Goal: Register for event/course

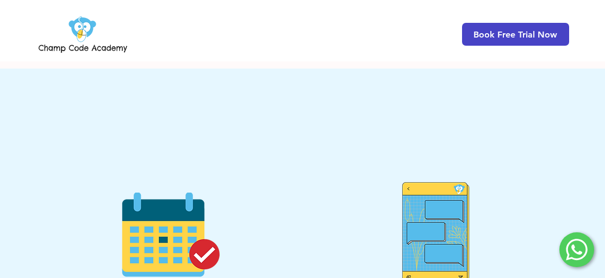
click at [536, 29] on span "Book Free Trial Now" at bounding box center [515, 34] width 84 height 10
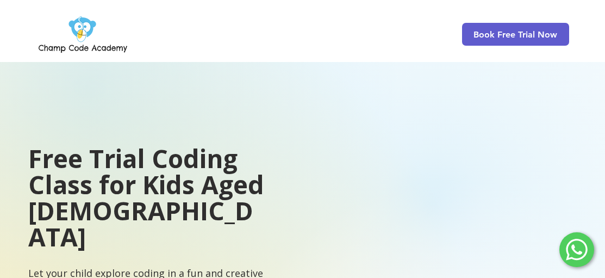
scroll to position [2392, 0]
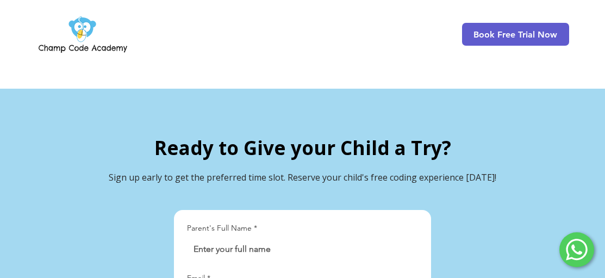
click at [364, 238] on input "Parent's Full Name *" at bounding box center [299, 249] width 224 height 22
drag, startPoint x: 350, startPoint y: 228, endPoint x: 189, endPoint y: 212, distance: 162.1
click at [189, 238] on div "Houdhayfa" at bounding box center [302, 249] width 231 height 22
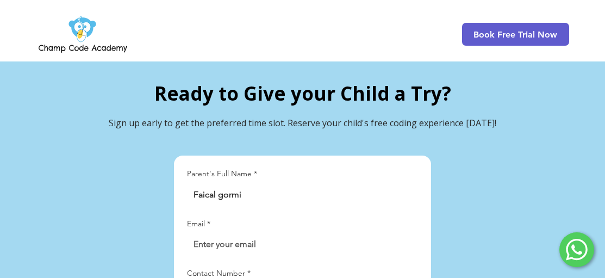
type input "Faical gormi"
click at [354, 233] on input "Email *" at bounding box center [299, 244] width 224 height 22
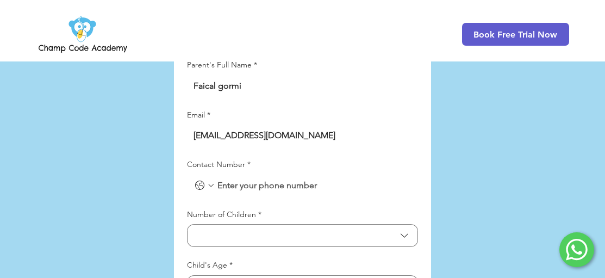
type input "[EMAIL_ADDRESS][DOMAIN_NAME]"
click at [243, 174] on input "Contact Number *" at bounding box center [313, 185] width 196 height 22
click at [187, 174] on div "LP Lead Form" at bounding box center [302, 185] width 231 height 22
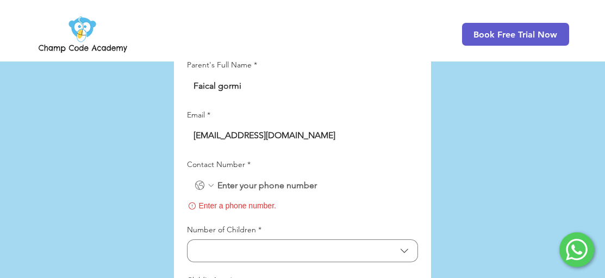
click at [197, 179] on icon "Contact Number. Phone. Select a country code" at bounding box center [199, 185] width 13 height 13
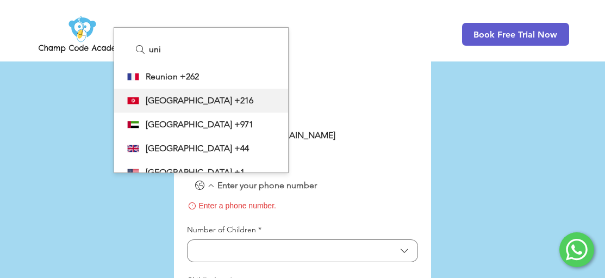
type input "uni"
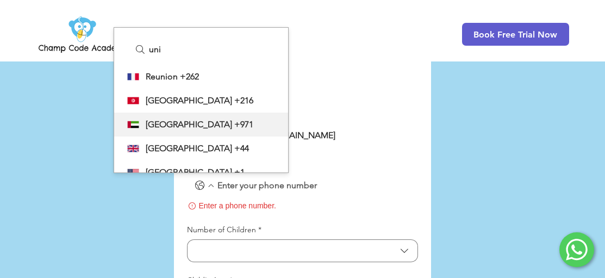
click at [215, 118] on span "[GEOGRAPHIC_DATA]" at bounding box center [189, 124] width 86 height 13
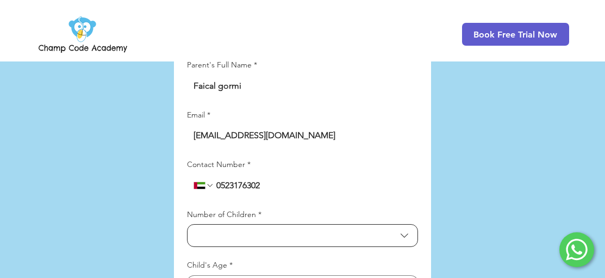
type input "0523176302"
click at [280, 230] on span "Number of Children" at bounding box center [295, 235] width 202 height 10
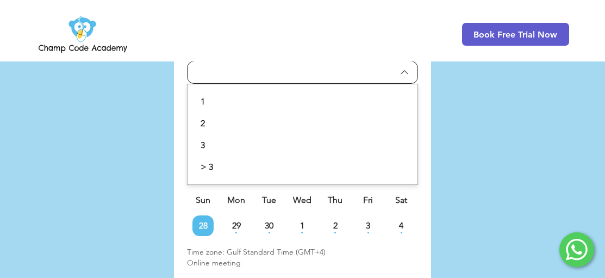
scroll to position [2610, 0]
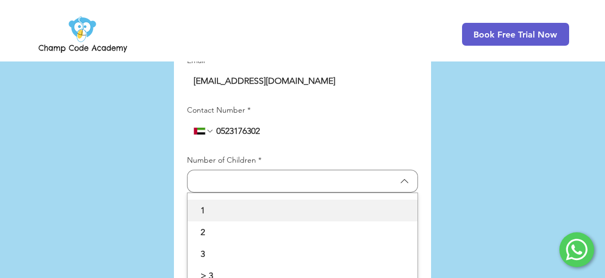
click at [211, 204] on span "1" at bounding box center [302, 210] width 217 height 13
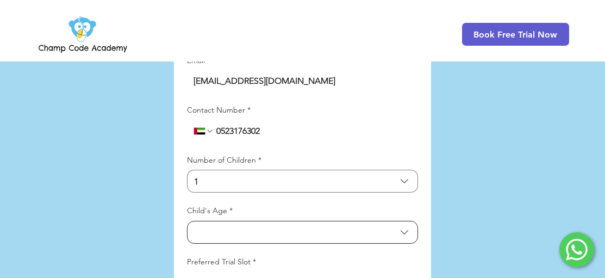
click at [260, 221] on button "Child's Age" at bounding box center [302, 232] width 231 height 23
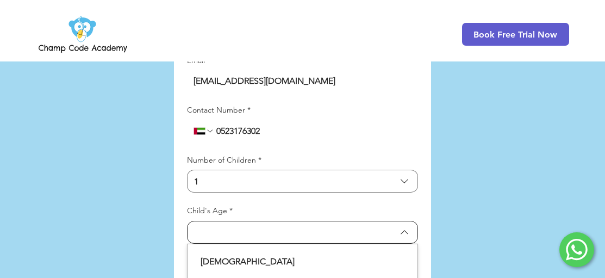
scroll to position [2718, 0]
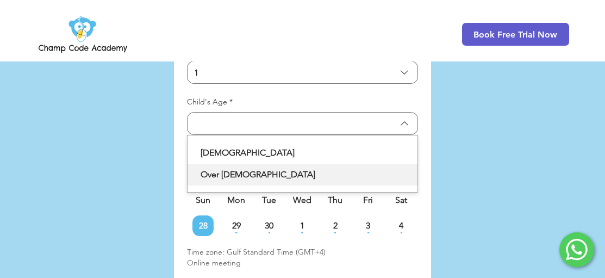
click at [271, 168] on span "Over [DEMOGRAPHIC_DATA]" at bounding box center [302, 174] width 217 height 13
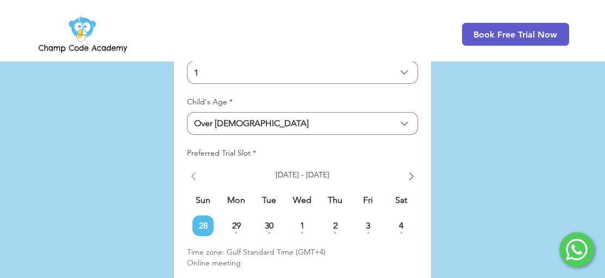
click at [194, 169] on icon "Show previous week" at bounding box center [193, 175] width 13 height 13
click at [392, 215] on td "27 [DATE]" at bounding box center [401, 225] width 33 height 21
click at [406, 221] on span "27" at bounding box center [401, 225] width 21 height 9
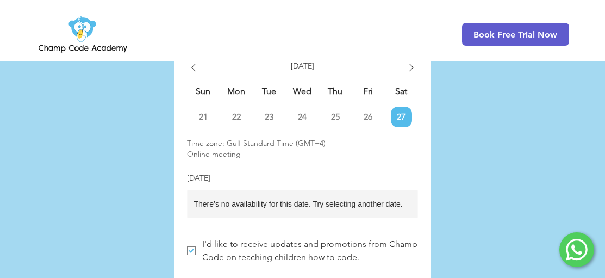
scroll to position [2773, 0]
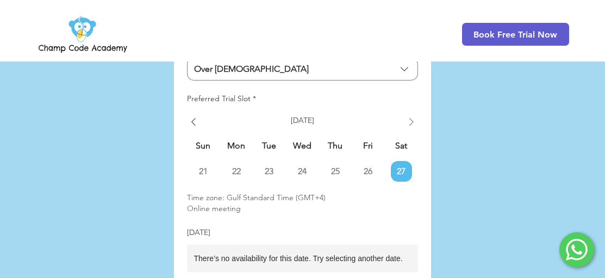
click at [410, 115] on icon "Show next week" at bounding box center [411, 121] width 13 height 13
click at [207, 167] on span "28" at bounding box center [202, 171] width 21 height 9
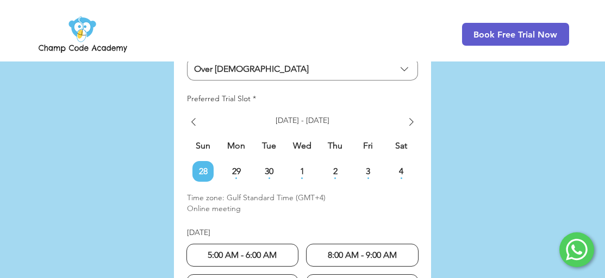
radio input "false"
radio input "true"
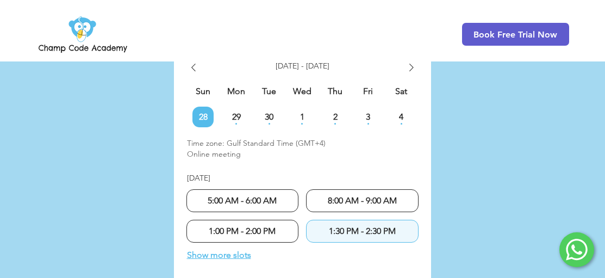
click at [392, 225] on span "1:30 PM - 2:30 PM" at bounding box center [362, 230] width 67 height 10
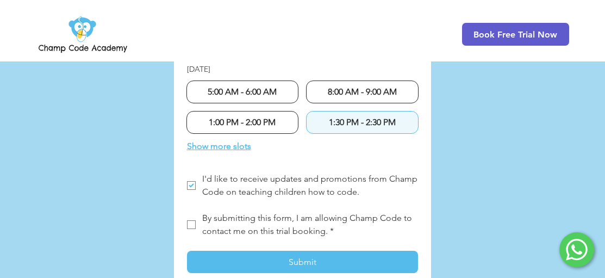
scroll to position [2990, 0]
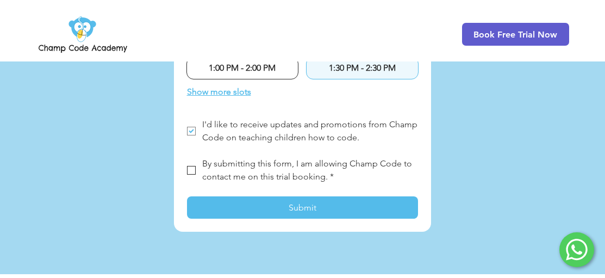
click at [201, 157] on label "By submitting this form, I am allowing Champ Code to contact me on this trial b…" at bounding box center [302, 170] width 231 height 26
click at [187, 170] on input "By submitting this form, I am allowing Champ Code to contact me on this trial b…" at bounding box center [186, 170] width 1 height 1
checkbox input "true"
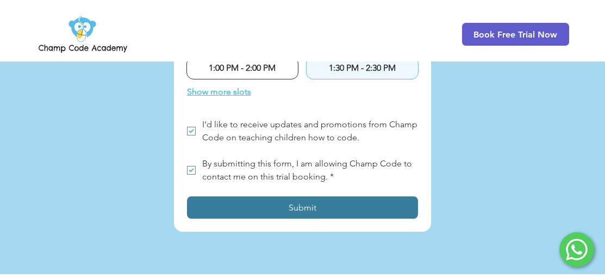
click at [259, 196] on button "Submit" at bounding box center [302, 207] width 231 height 22
checkbox input "false"
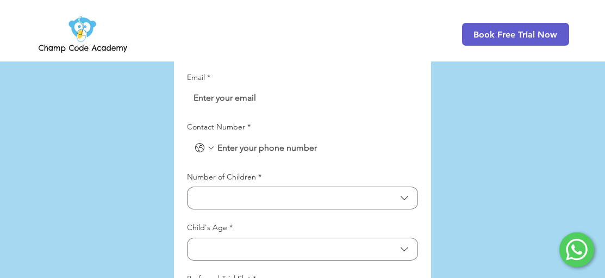
scroll to position [2919, 0]
